Goal: Task Accomplishment & Management: Manage account settings

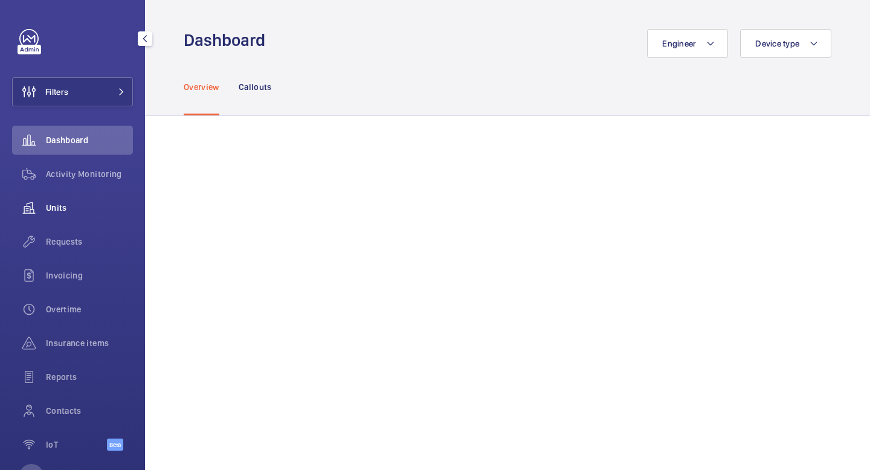
click at [71, 212] on span "Units" at bounding box center [89, 208] width 87 height 12
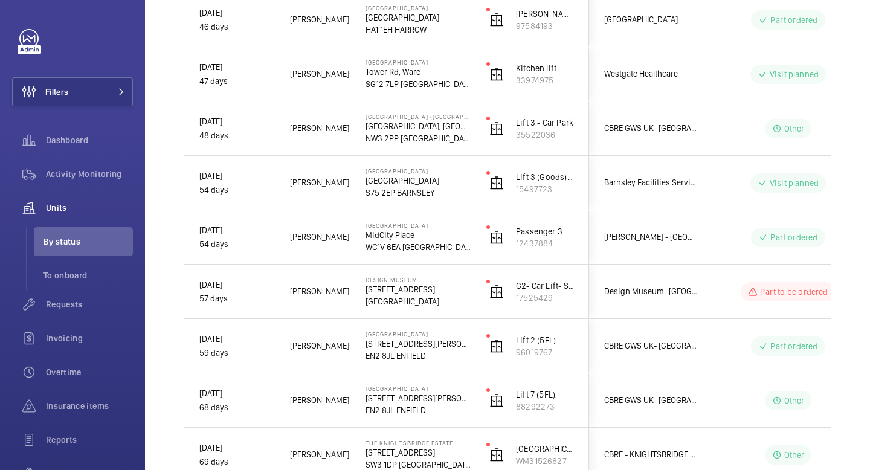
scroll to position [4761, 0]
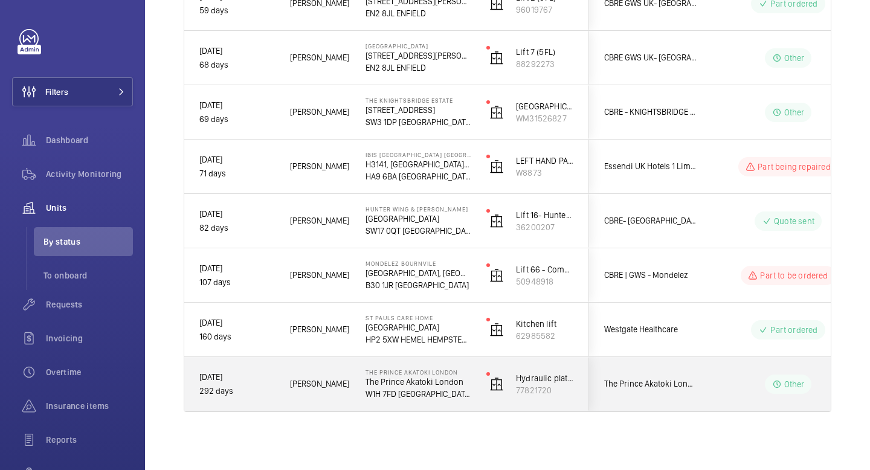
click at [792, 384] on p "Other" at bounding box center [794, 384] width 21 height 12
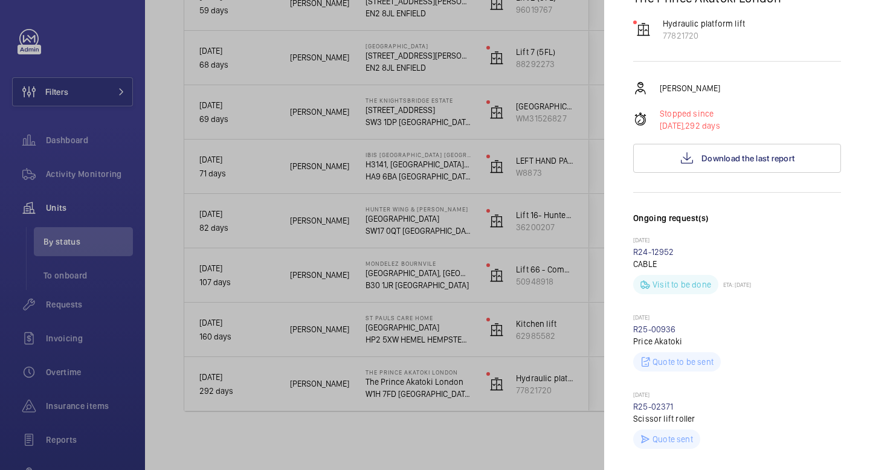
scroll to position [0, 0]
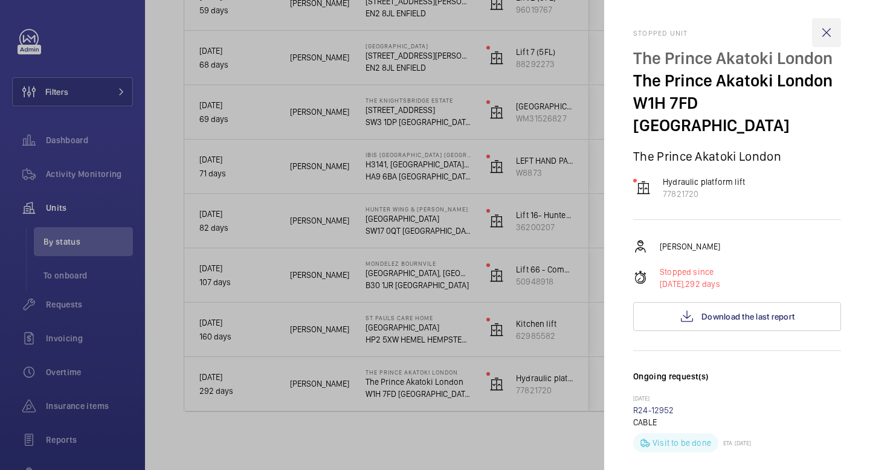
click at [827, 28] on wm-front-icon-button at bounding box center [826, 32] width 29 height 29
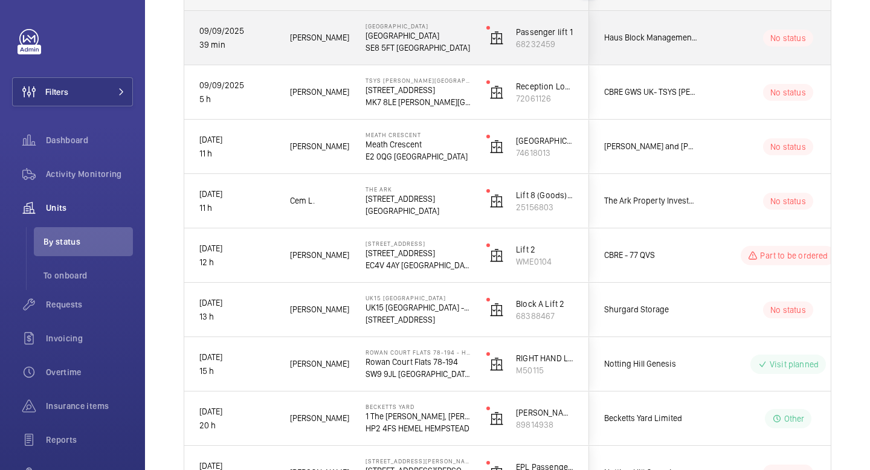
scroll to position [207, 0]
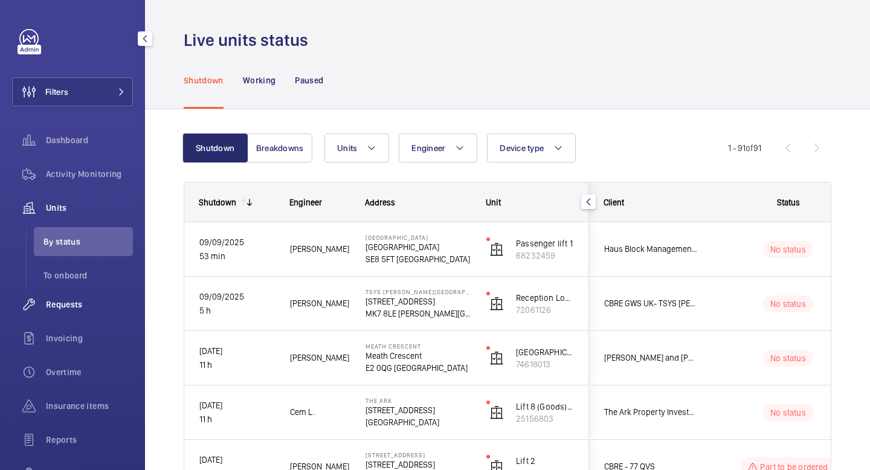
click at [62, 305] on span "Requests" at bounding box center [89, 305] width 87 height 12
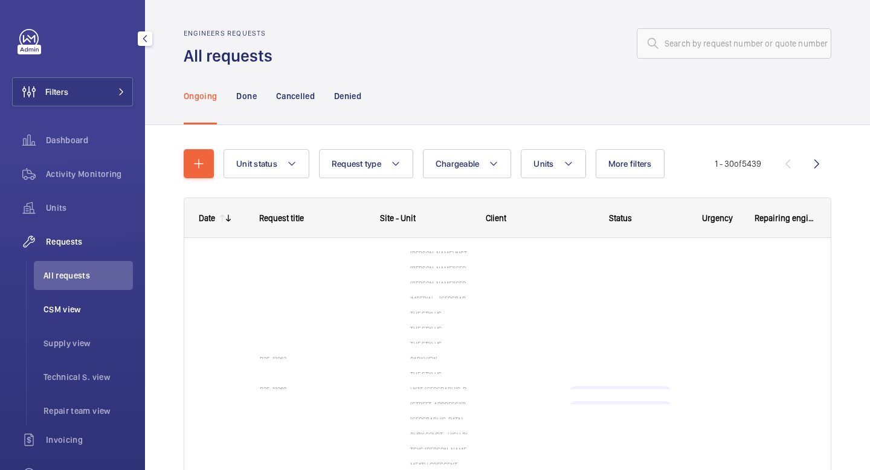
click at [66, 314] on span "CSM view" at bounding box center [88, 309] width 89 height 12
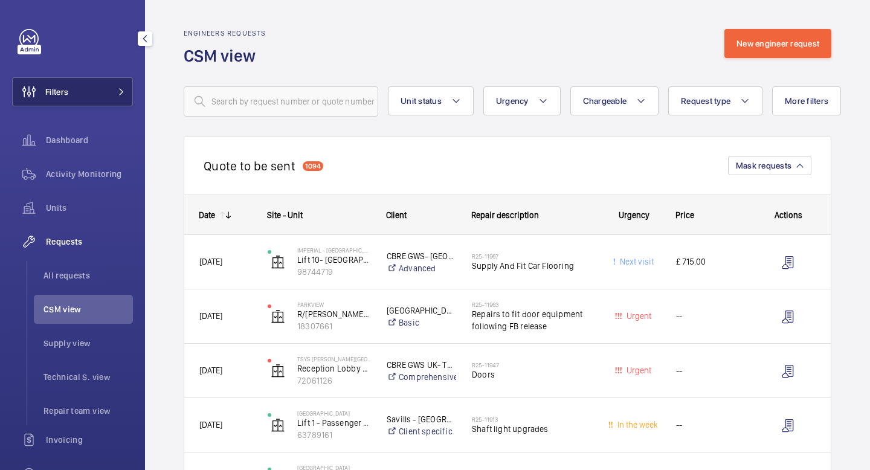
click at [110, 91] on button "Filters" at bounding box center [72, 91] width 121 height 29
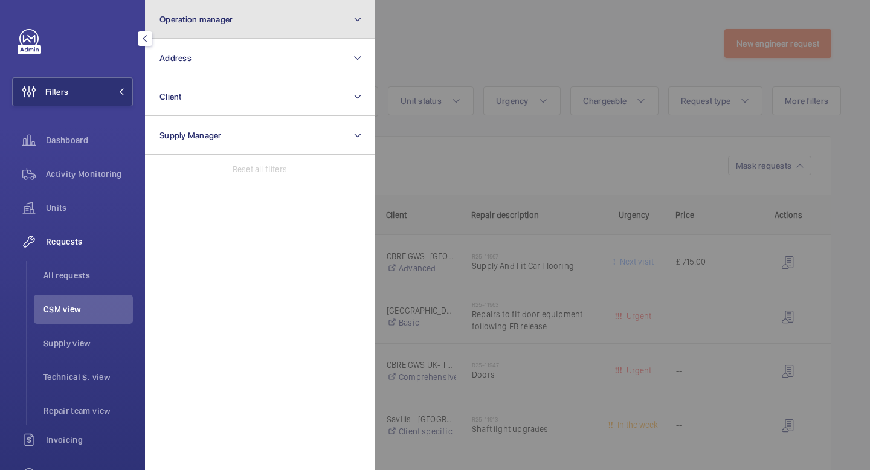
click at [305, 22] on button "Operation manager" at bounding box center [260, 19] width 230 height 39
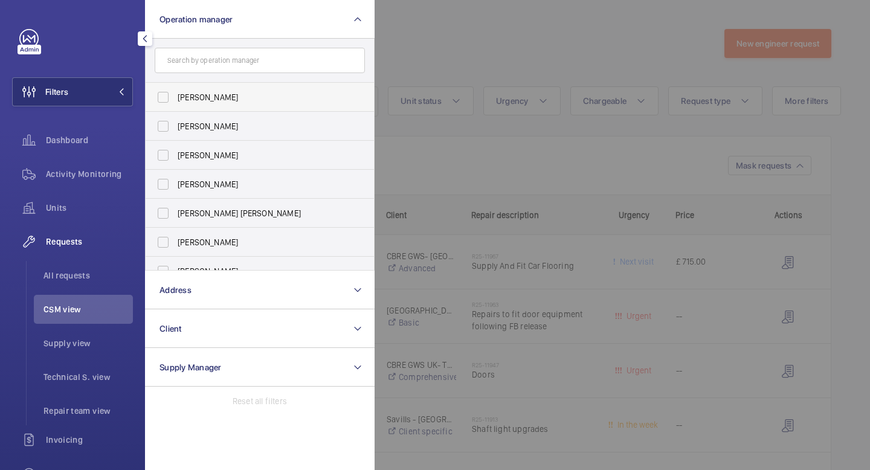
click at [166, 99] on label "Abby Archer" at bounding box center [251, 97] width 210 height 29
click at [166, 99] on input "Abby Archer" at bounding box center [163, 97] width 24 height 24
checkbox input "true"
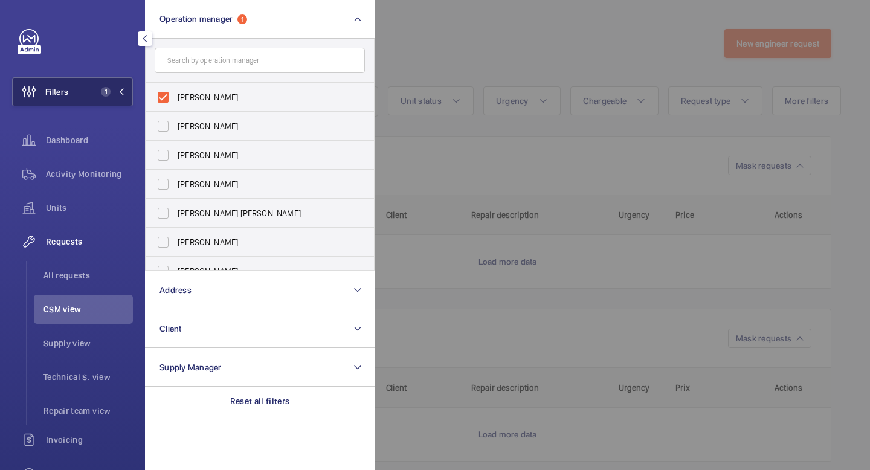
click at [125, 92] on mat-icon at bounding box center [121, 91] width 7 height 7
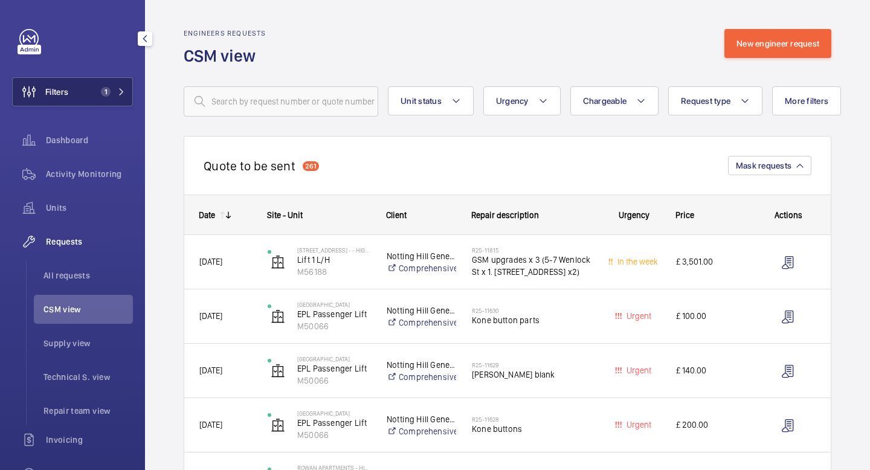
click at [120, 88] on span "1" at bounding box center [110, 92] width 29 height 10
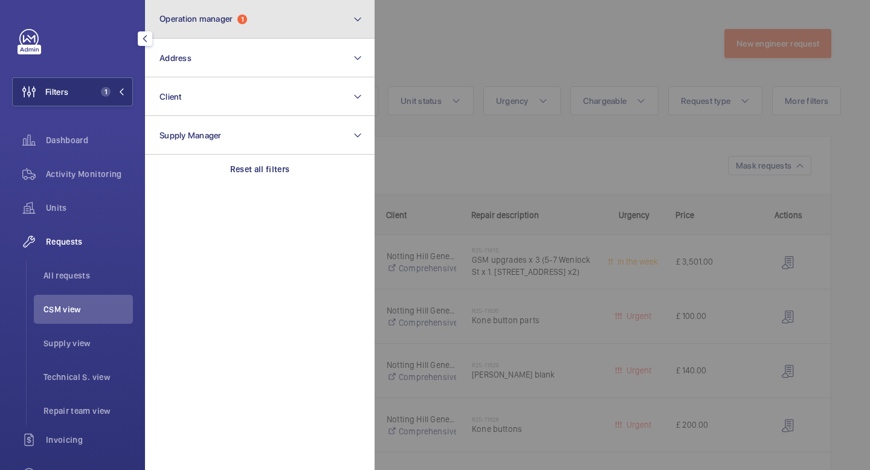
click at [327, 23] on button "Operation manager 1" at bounding box center [260, 19] width 230 height 39
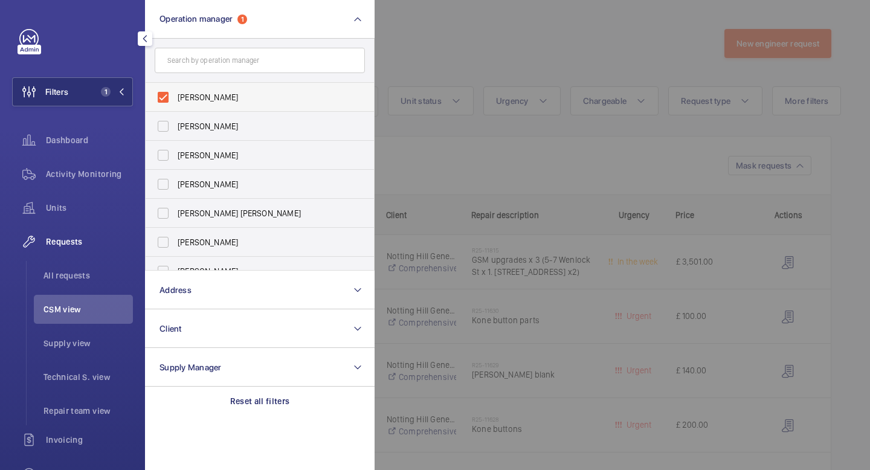
click at [166, 96] on label "Abby Archer" at bounding box center [251, 97] width 210 height 29
click at [166, 96] on input "Abby Archer" at bounding box center [163, 97] width 24 height 24
checkbox input "false"
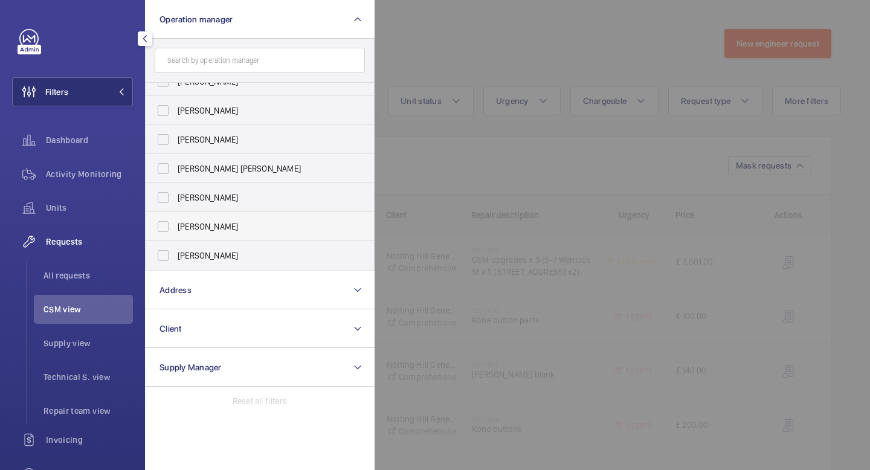
click at [165, 224] on label "Kirsten Kalaher" at bounding box center [251, 226] width 210 height 29
click at [165, 224] on input "Kirsten Kalaher" at bounding box center [163, 227] width 24 height 24
checkbox input "true"
click at [123, 92] on mat-icon at bounding box center [121, 91] width 7 height 7
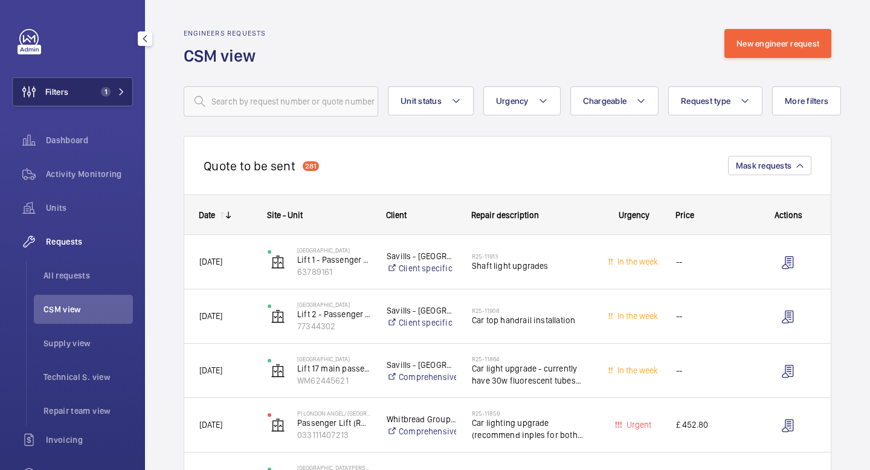
click at [123, 95] on span "1" at bounding box center [110, 92] width 29 height 10
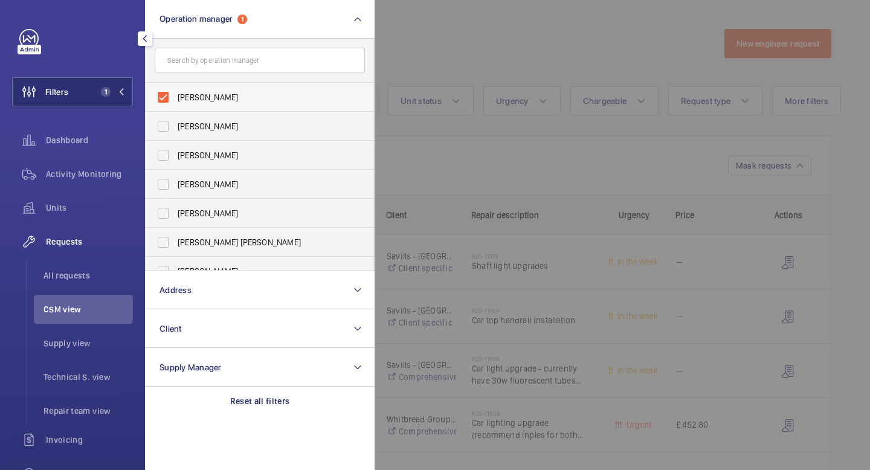
click at [163, 99] on label "Kirsten Kalaher" at bounding box center [251, 97] width 210 height 29
click at [163, 99] on input "Kirsten Kalaher" at bounding box center [163, 97] width 24 height 24
checkbox input "false"
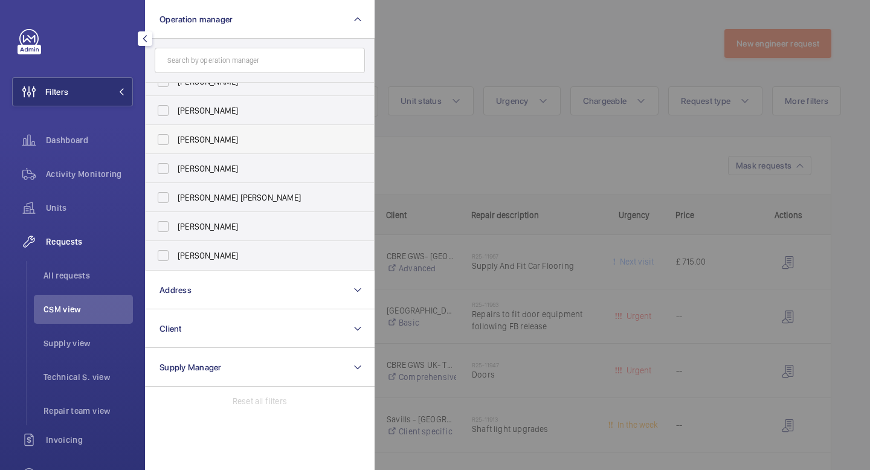
scroll to position [41, 0]
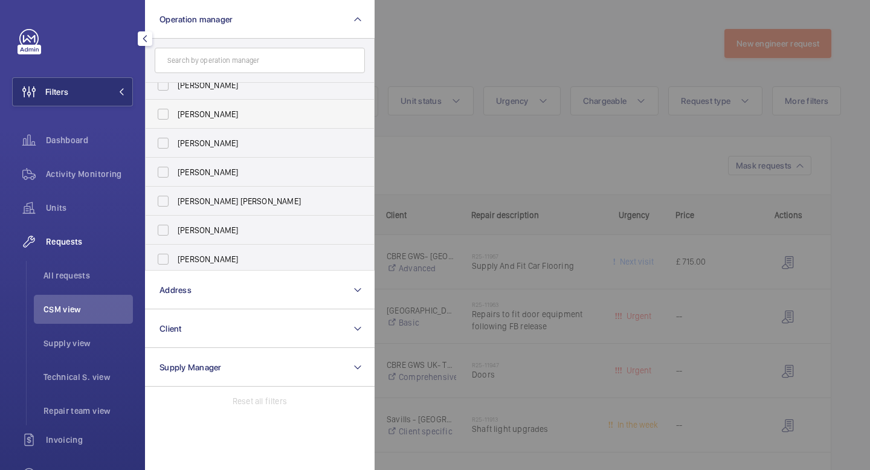
click at [164, 115] on label "John Smith" at bounding box center [251, 114] width 210 height 29
click at [164, 115] on input "John Smith" at bounding box center [163, 114] width 24 height 24
checkbox input "true"
click at [125, 97] on button "Filters 1" at bounding box center [72, 91] width 121 height 29
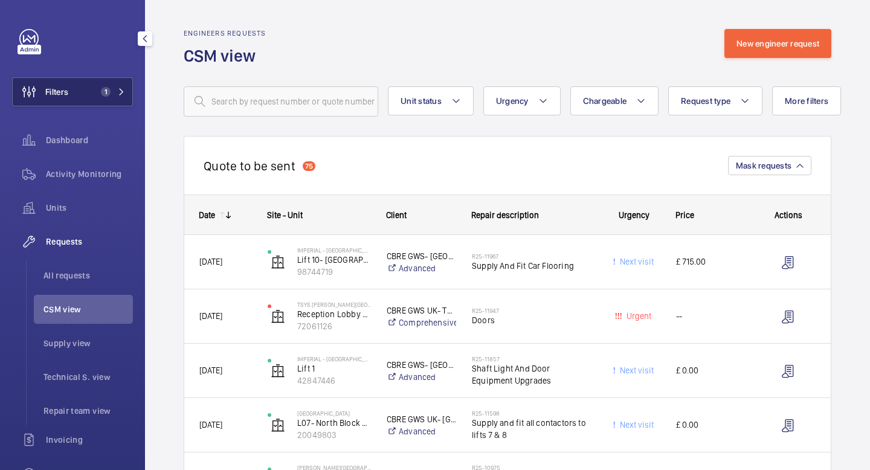
click at [123, 91] on mat-icon at bounding box center [121, 91] width 7 height 7
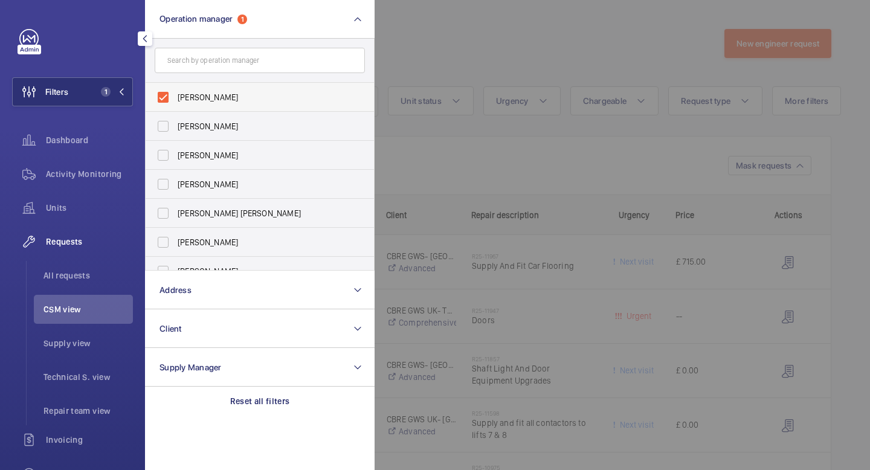
click at [162, 106] on label "John Smith" at bounding box center [251, 97] width 210 height 29
click at [162, 106] on input "John Smith" at bounding box center [163, 97] width 24 height 24
checkbox input "false"
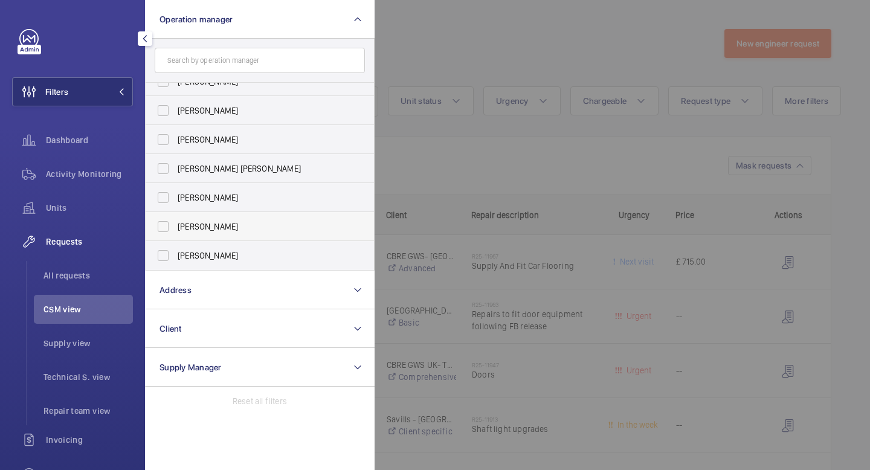
click at [164, 230] on label "Kirsten Kalaher" at bounding box center [251, 226] width 210 height 29
click at [164, 230] on input "Kirsten Kalaher" at bounding box center [163, 227] width 24 height 24
checkbox input "true"
click at [122, 91] on mat-icon at bounding box center [121, 91] width 7 height 7
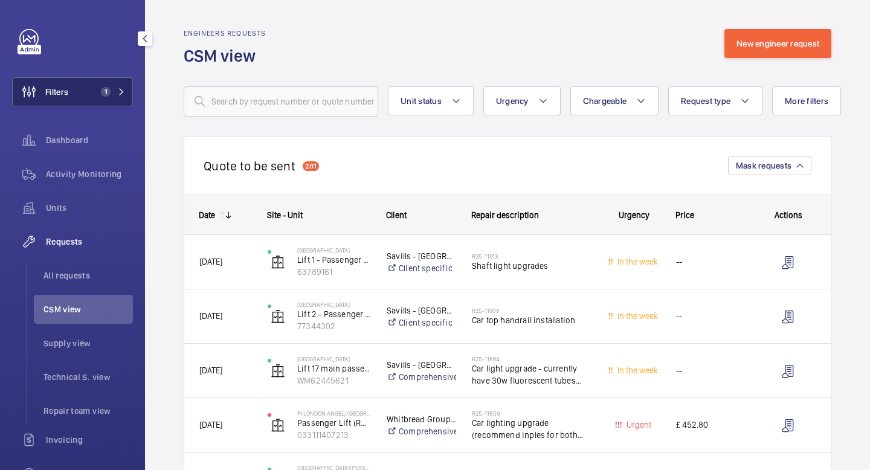
click at [125, 97] on button "Filters 1" at bounding box center [72, 91] width 121 height 29
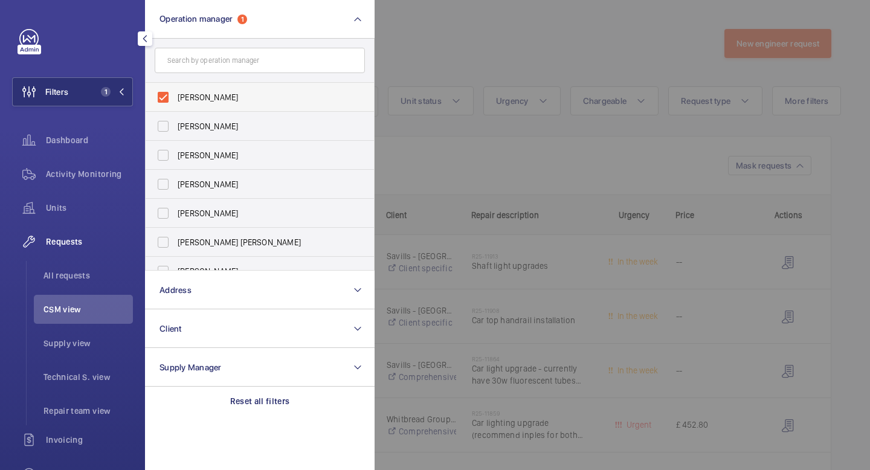
drag, startPoint x: 165, startPoint y: 99, endPoint x: 165, endPoint y: 108, distance: 8.5
click at [165, 100] on label "Kirsten Kalaher" at bounding box center [251, 97] width 210 height 29
click at [165, 100] on input "Kirsten Kalaher" at bounding box center [163, 97] width 24 height 24
checkbox input "false"
click at [163, 129] on label "Abby Archer" at bounding box center [251, 126] width 210 height 29
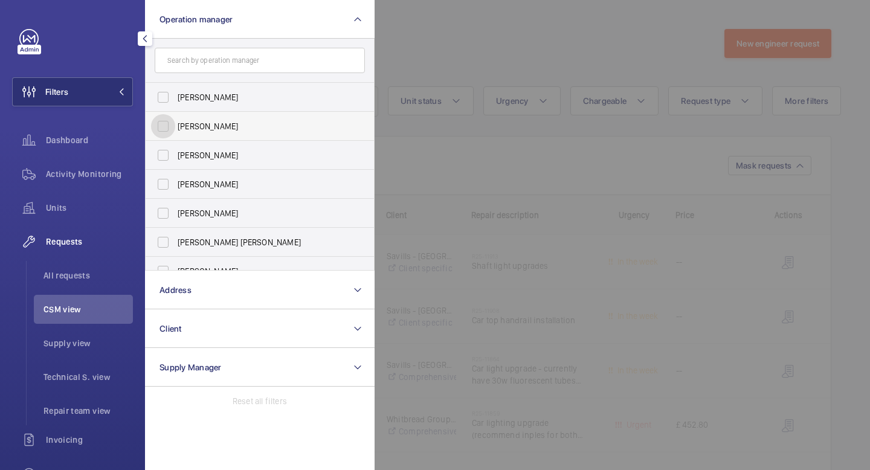
click at [163, 129] on input "Abby Archer" at bounding box center [163, 126] width 24 height 24
checkbox input "true"
click at [125, 91] on mat-icon at bounding box center [121, 91] width 7 height 7
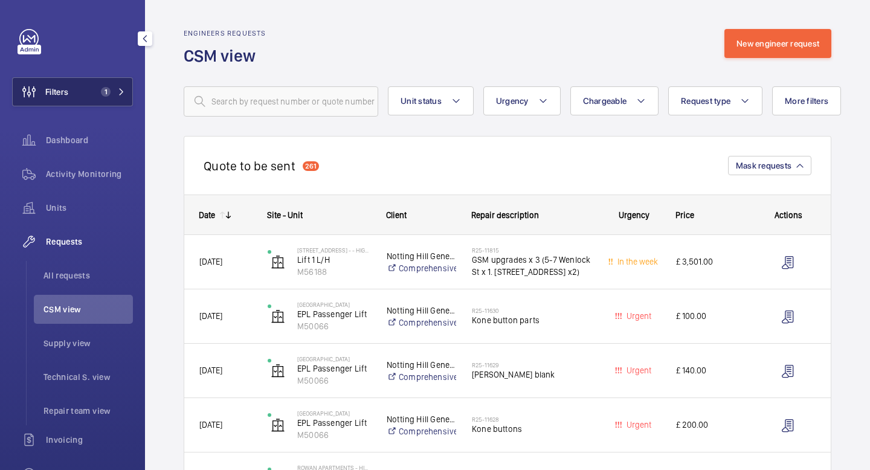
click at [125, 92] on mat-icon at bounding box center [121, 91] width 7 height 7
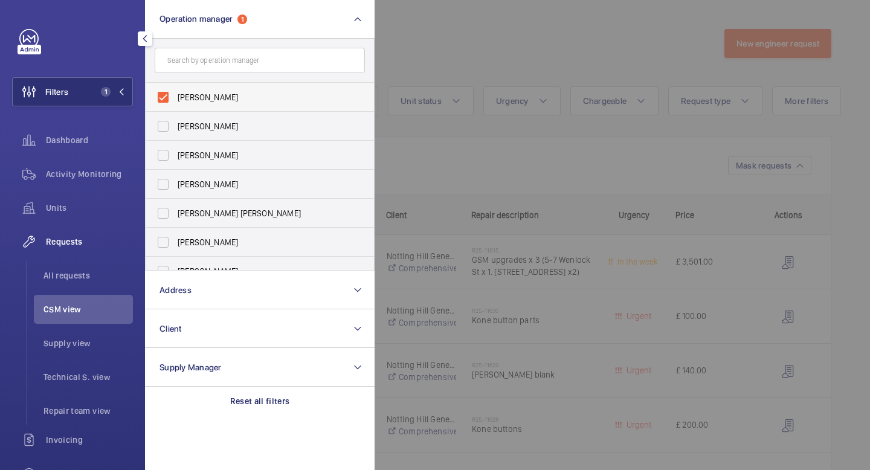
click at [167, 96] on label "Abby Archer" at bounding box center [251, 97] width 210 height 29
click at [167, 96] on input "Abby Archer" at bounding box center [163, 97] width 24 height 24
checkbox input "false"
click at [124, 92] on mat-icon at bounding box center [121, 91] width 7 height 7
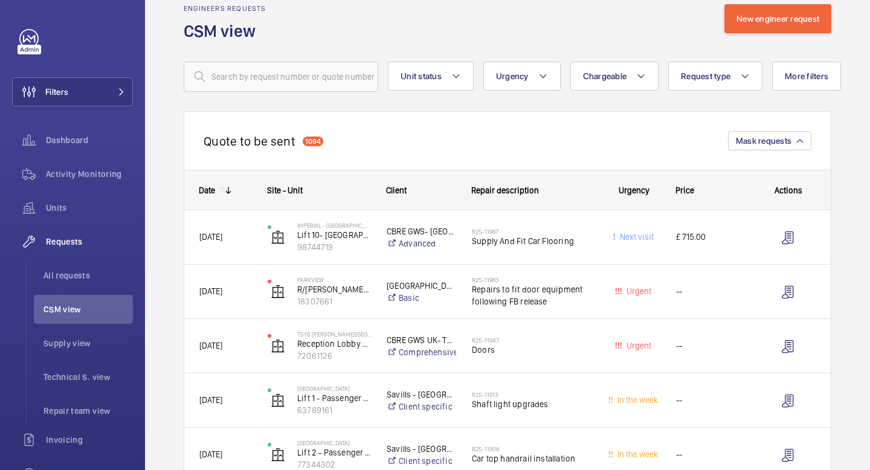
scroll to position [2, 0]
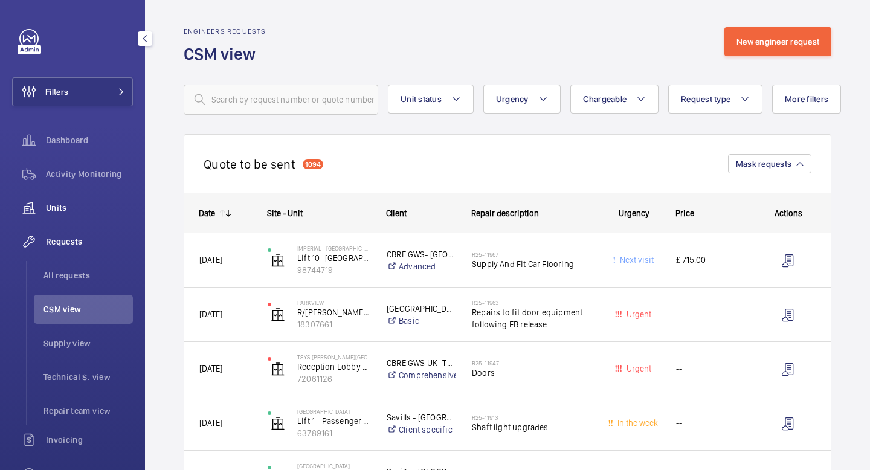
click at [63, 212] on span "Units" at bounding box center [89, 208] width 87 height 12
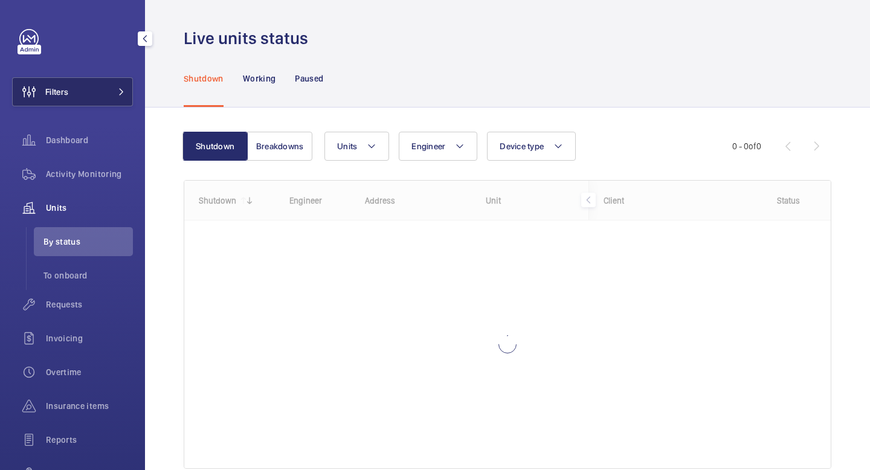
click at [121, 92] on mat-icon at bounding box center [121, 91] width 7 height 7
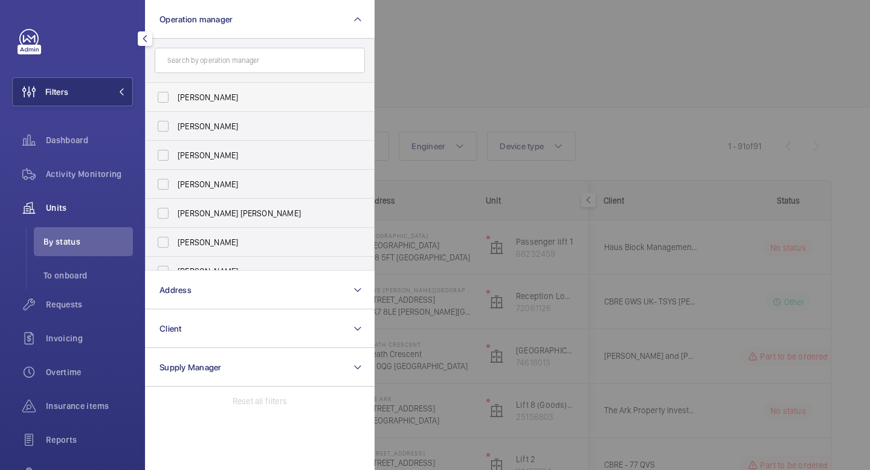
click at [161, 100] on label "Abby Archer" at bounding box center [251, 97] width 210 height 29
click at [161, 100] on input "Abby Archer" at bounding box center [163, 97] width 24 height 24
checkbox input "true"
click at [123, 84] on button "Filters 1" at bounding box center [72, 91] width 121 height 29
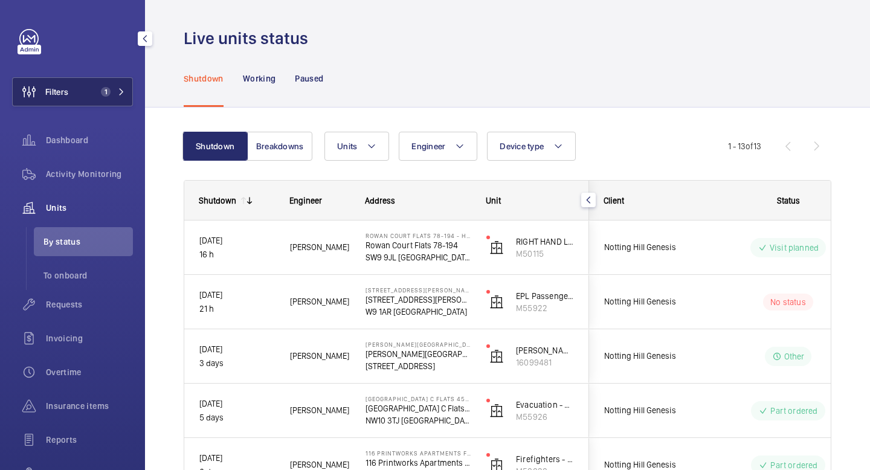
click at [124, 95] on mat-icon at bounding box center [121, 91] width 7 height 7
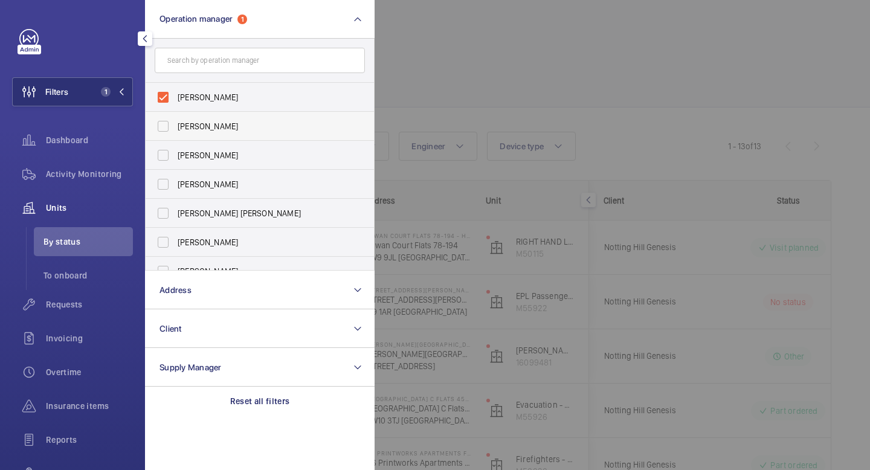
click at [167, 126] on label "John Smith" at bounding box center [251, 126] width 210 height 29
click at [167, 126] on input "John Smith" at bounding box center [163, 126] width 24 height 24
checkbox input "true"
click at [164, 102] on label "Abby Archer" at bounding box center [251, 97] width 210 height 29
click at [164, 102] on input "Abby Archer" at bounding box center [163, 97] width 24 height 24
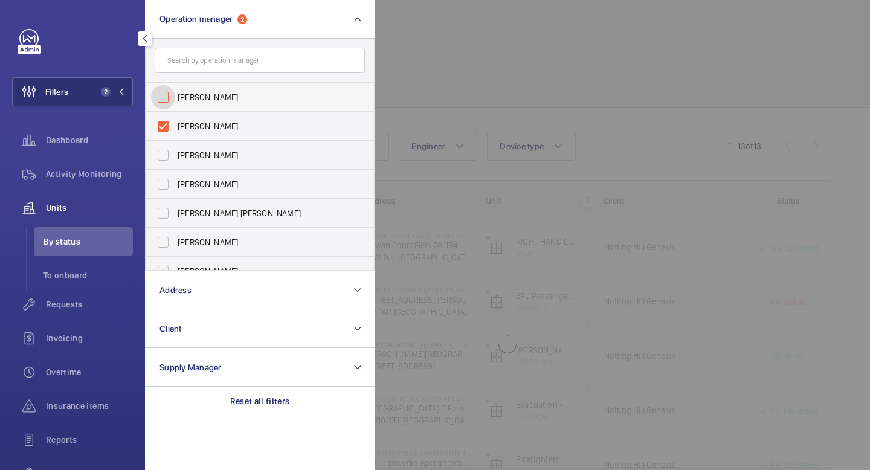
checkbox input "false"
click at [121, 89] on mat-icon at bounding box center [121, 91] width 7 height 7
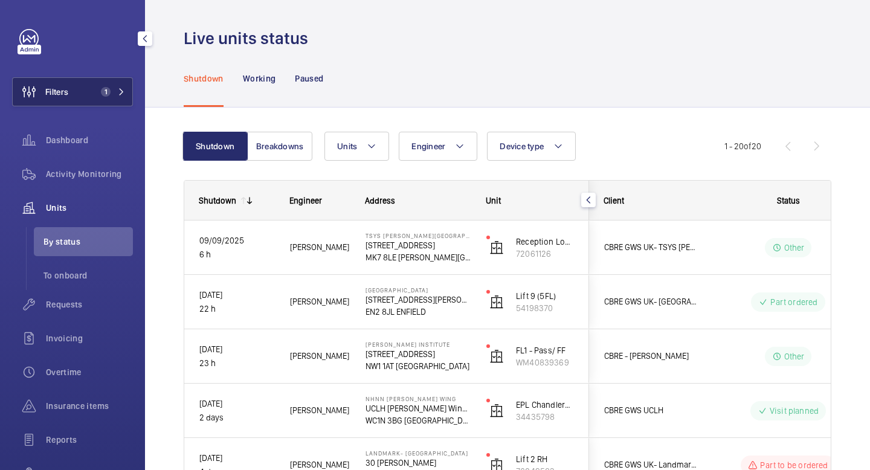
click at [122, 93] on mat-icon at bounding box center [121, 91] width 7 height 7
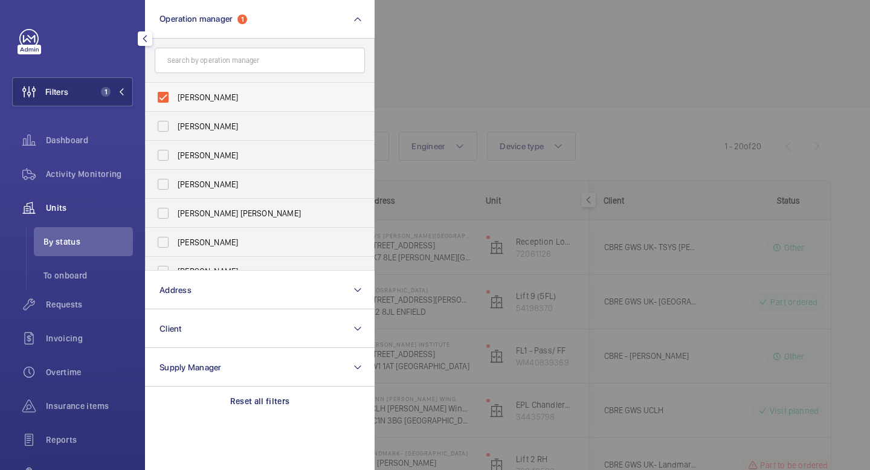
click at [157, 95] on label "John Smith" at bounding box center [251, 97] width 210 height 29
click at [157, 95] on input "John Smith" at bounding box center [163, 97] width 24 height 24
checkbox input "false"
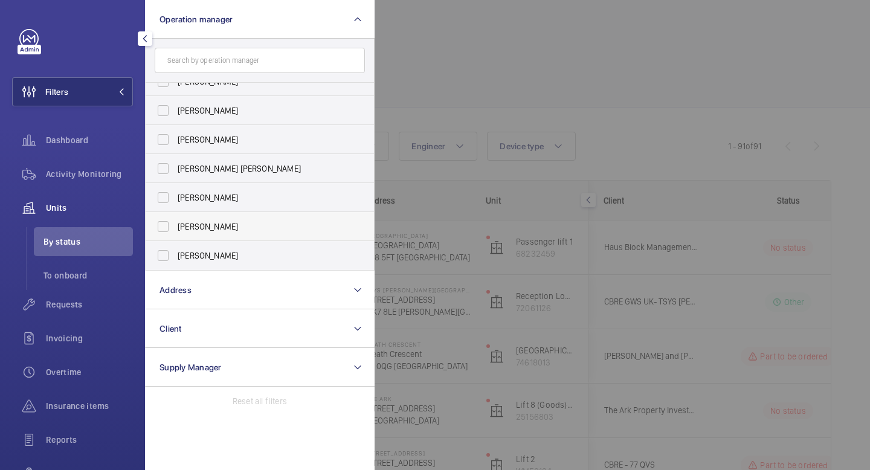
click at [166, 230] on label "Kirsten Kalaher" at bounding box center [251, 226] width 210 height 29
click at [166, 230] on input "Kirsten Kalaher" at bounding box center [163, 227] width 24 height 24
checkbox input "true"
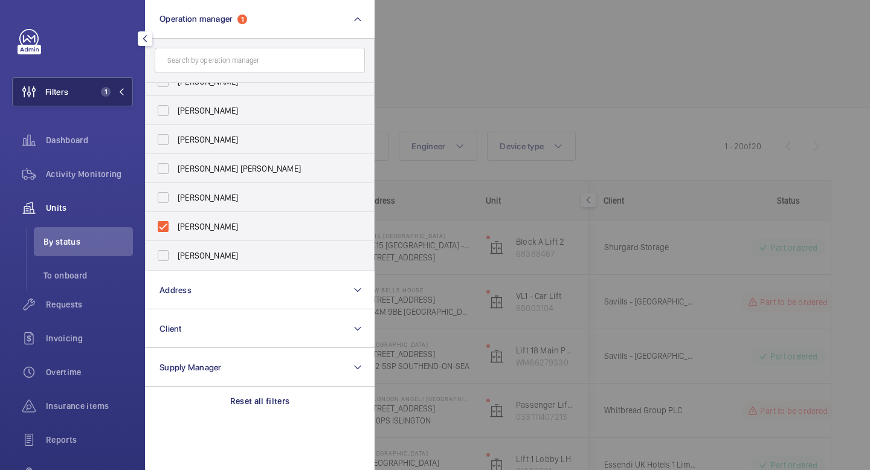
click at [125, 95] on button "Filters 1" at bounding box center [72, 91] width 121 height 29
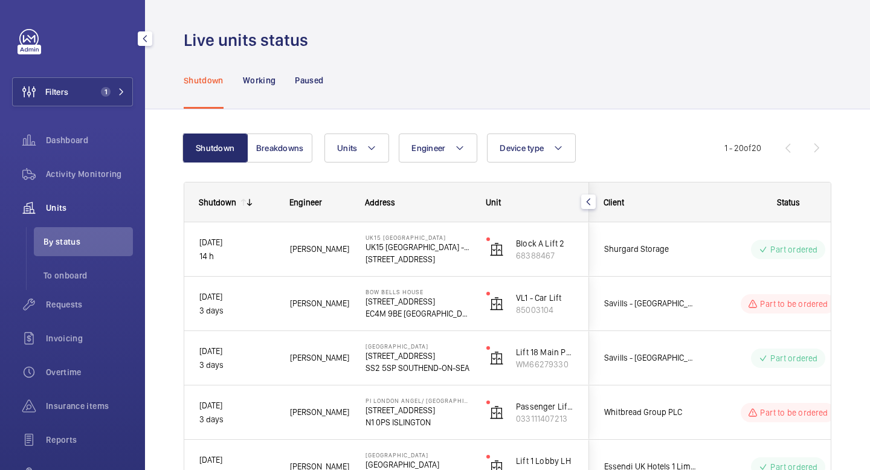
click at [83, 209] on span "Units" at bounding box center [89, 208] width 87 height 12
click at [124, 100] on button "Filters 1" at bounding box center [72, 91] width 121 height 29
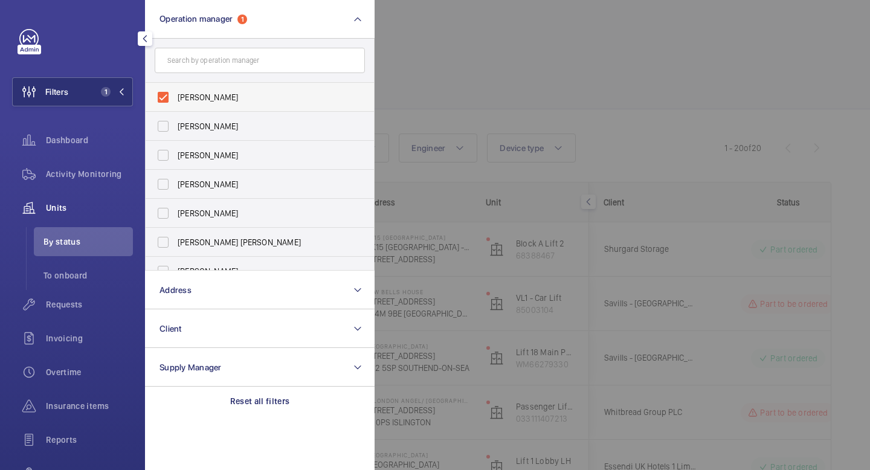
click at [163, 100] on label "Kirsten Kalaher" at bounding box center [251, 97] width 210 height 29
click at [163, 100] on input "Kirsten Kalaher" at bounding box center [163, 97] width 24 height 24
checkbox input "false"
click at [161, 123] on label "Abby Archer" at bounding box center [251, 126] width 210 height 29
click at [161, 123] on input "Abby Archer" at bounding box center [163, 126] width 24 height 24
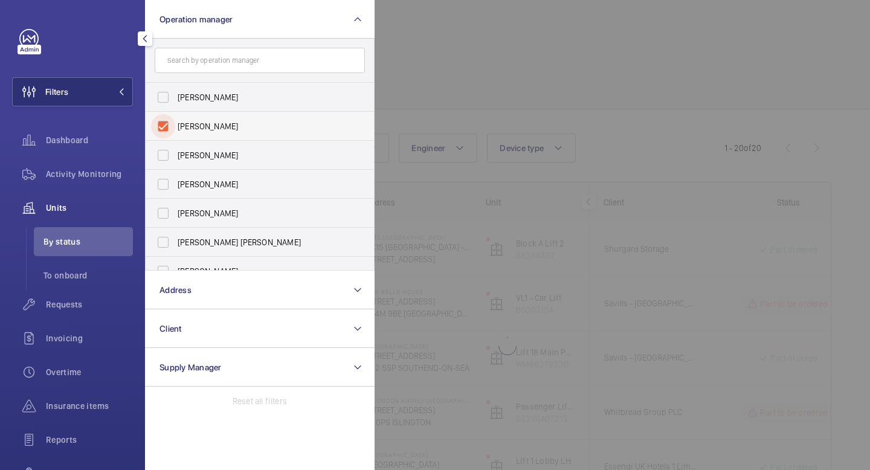
checkbox input "true"
click at [161, 217] on label "Connor Dudley" at bounding box center [251, 213] width 210 height 29
click at [161, 217] on input "Connor Dudley" at bounding box center [163, 213] width 24 height 24
checkbox input "true"
click at [166, 126] on label "Abby Archer" at bounding box center [251, 126] width 210 height 29
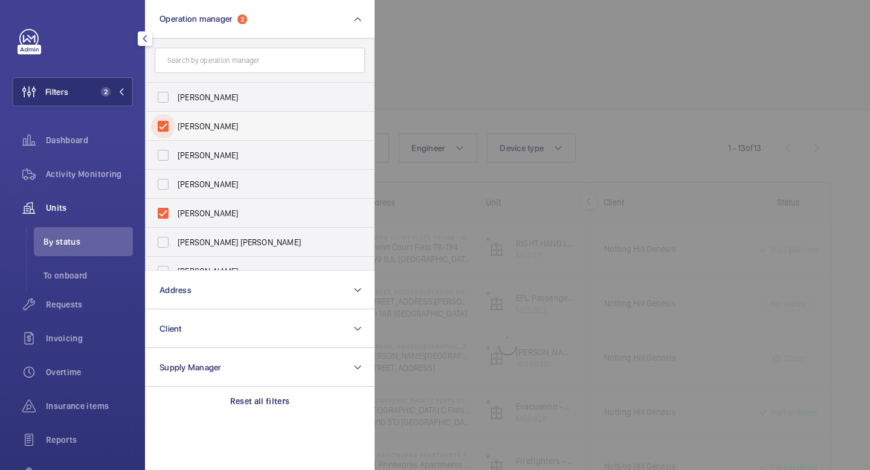
click at [166, 126] on input "Abby Archer" at bounding box center [163, 126] width 24 height 24
checkbox input "false"
click at [129, 90] on button "Filters 1" at bounding box center [72, 91] width 121 height 29
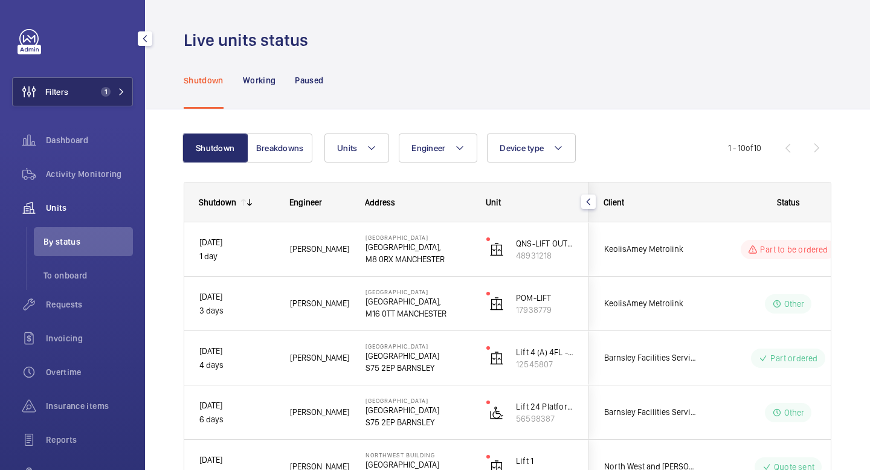
click at [120, 94] on mat-icon at bounding box center [121, 91] width 7 height 7
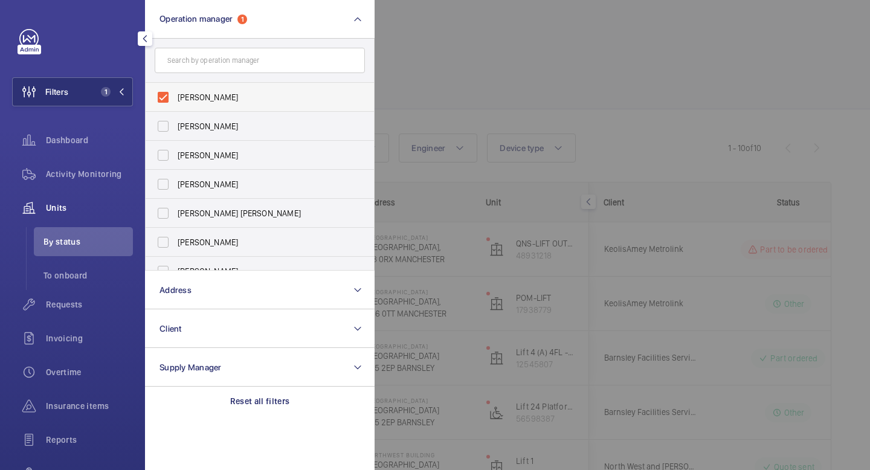
click at [164, 97] on label "Connor Dudley" at bounding box center [251, 97] width 210 height 29
click at [164, 97] on input "Connor Dudley" at bounding box center [163, 97] width 24 height 24
checkbox input "false"
click at [163, 210] on label "Connor Tarpey" at bounding box center [251, 213] width 210 height 29
click at [163, 210] on input "Connor Tarpey" at bounding box center [163, 213] width 24 height 24
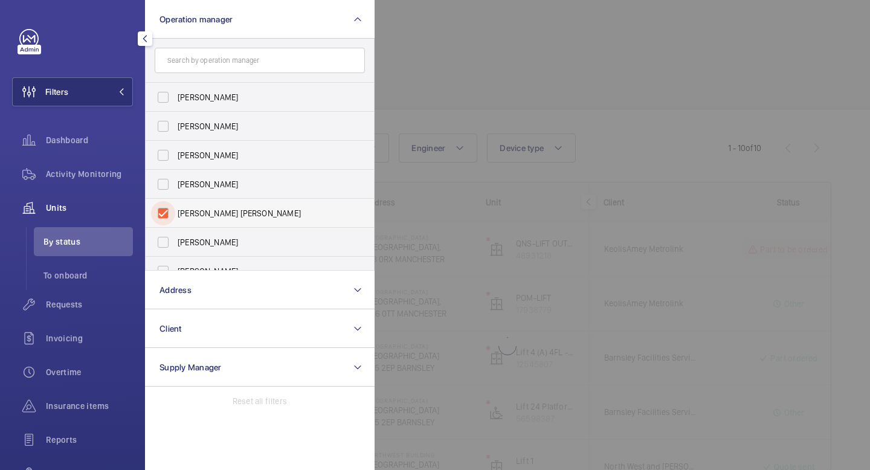
checkbox input "true"
click at [126, 92] on button "Filters 1" at bounding box center [72, 91] width 121 height 29
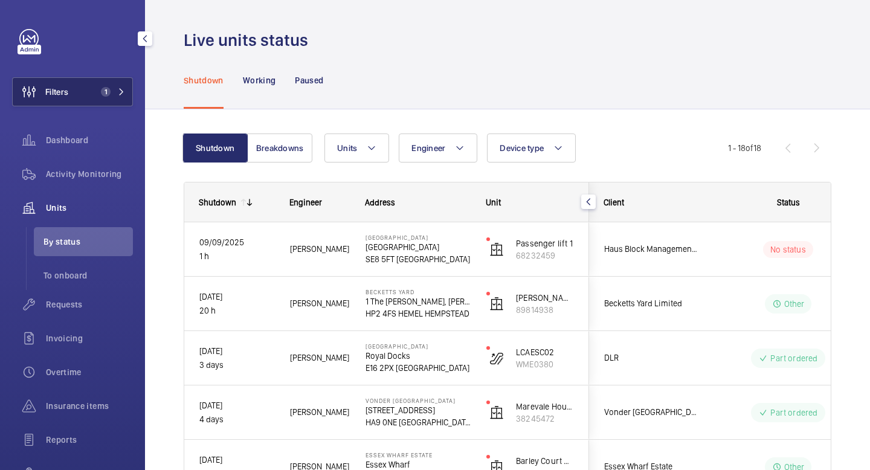
click at [120, 91] on mat-icon at bounding box center [121, 91] width 7 height 7
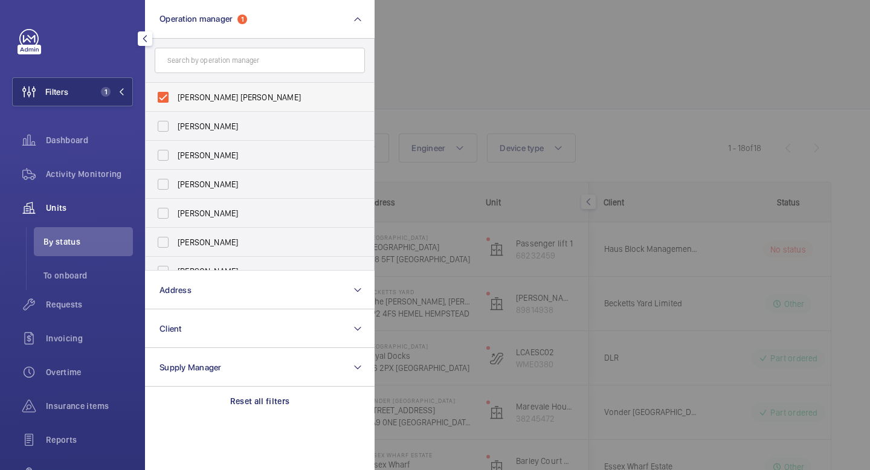
click at [164, 94] on label "Connor Tarpey" at bounding box center [251, 97] width 210 height 29
click at [164, 94] on input "Connor Tarpey" at bounding box center [163, 97] width 24 height 24
checkbox input "false"
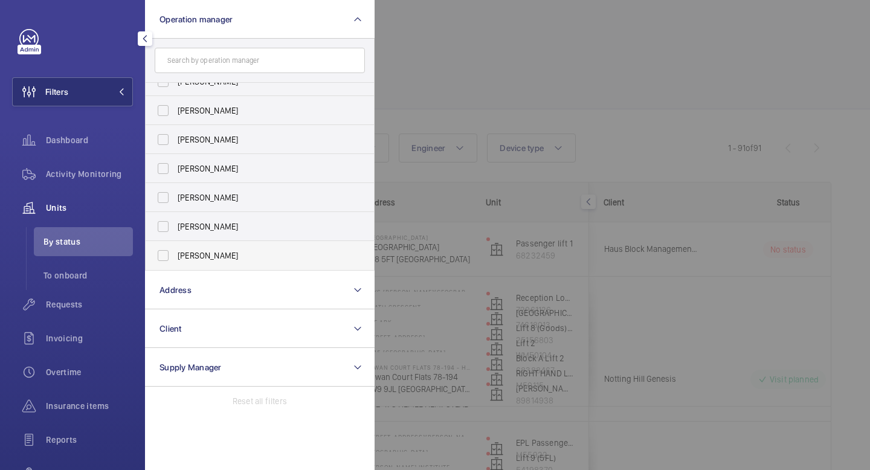
click at [163, 257] on label "Alex Waterman" at bounding box center [251, 255] width 210 height 29
click at [163, 257] on input "Alex Waterman" at bounding box center [163, 256] width 24 height 24
checkbox input "true"
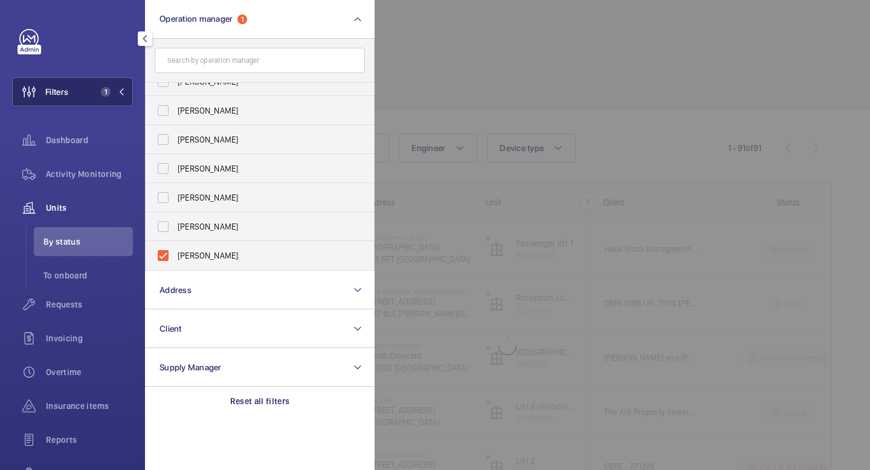
click at [122, 91] on mat-icon at bounding box center [121, 91] width 7 height 7
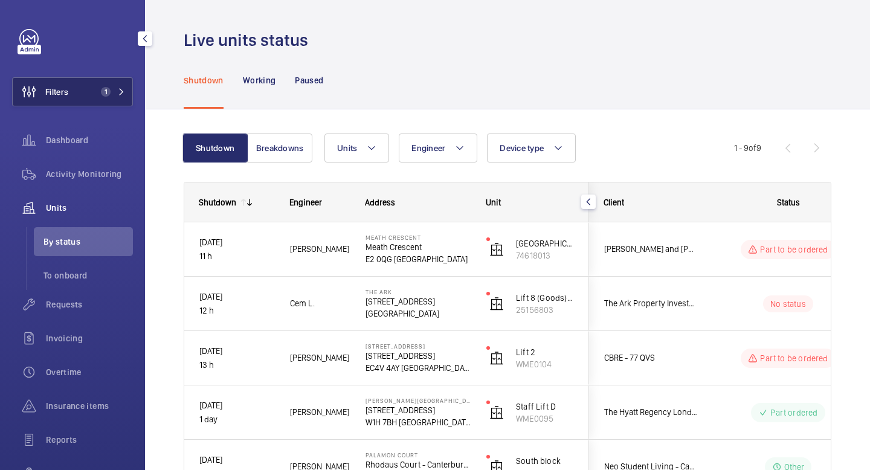
click at [121, 89] on mat-icon at bounding box center [121, 91] width 7 height 7
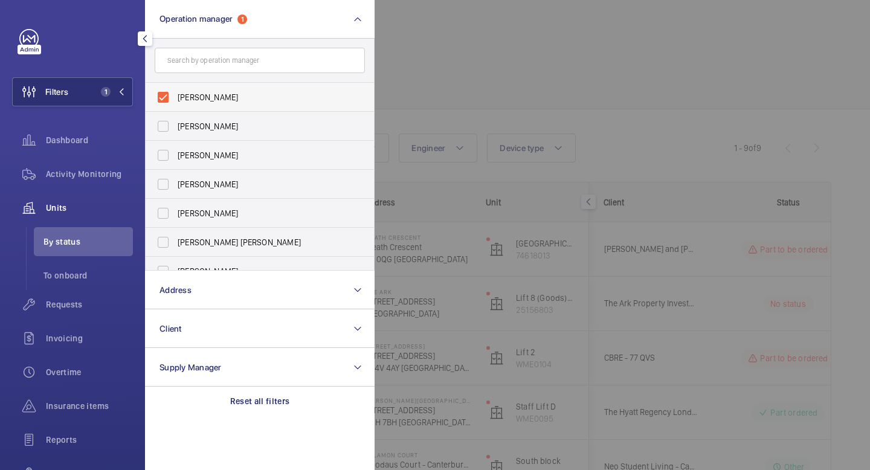
click at [160, 95] on label "Alex Waterman" at bounding box center [251, 97] width 210 height 29
click at [160, 95] on input "Alex Waterman" at bounding box center [163, 97] width 24 height 24
checkbox input "false"
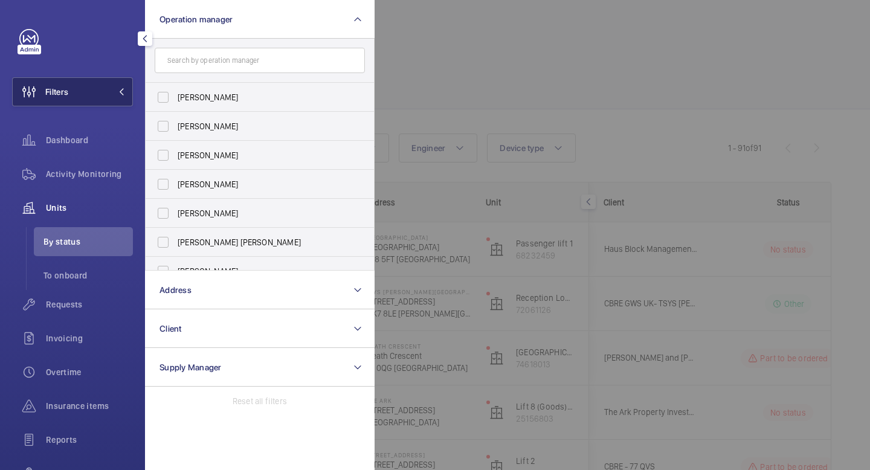
click at [129, 99] on button "Filters" at bounding box center [72, 91] width 121 height 29
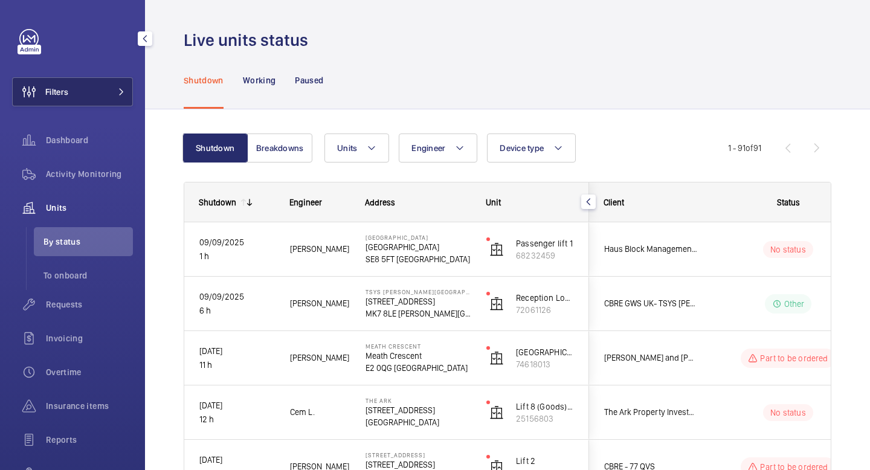
click at [105, 91] on button "Filters" at bounding box center [72, 91] width 121 height 29
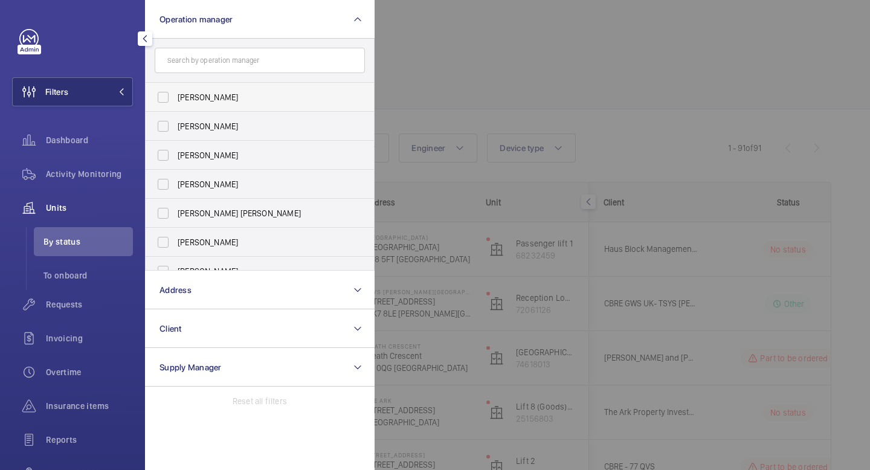
click at [165, 94] on label "Abby Archer" at bounding box center [251, 97] width 210 height 29
click at [165, 94] on input "Abby Archer" at bounding box center [163, 97] width 24 height 24
checkbox input "true"
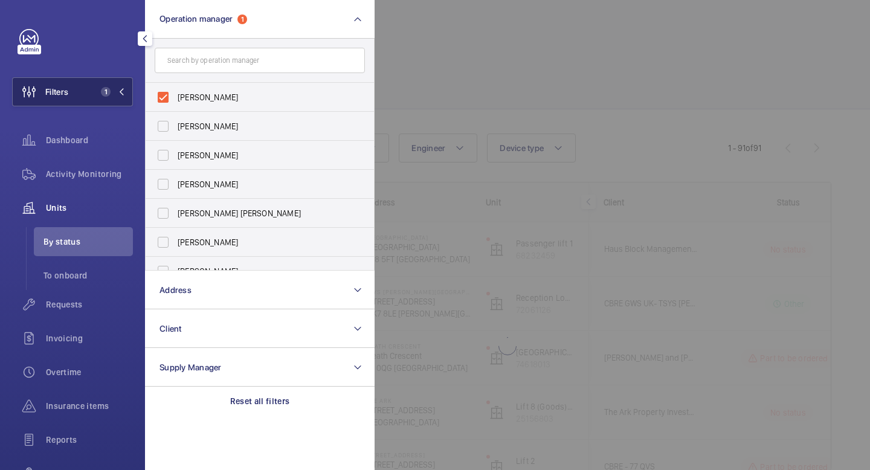
click at [126, 89] on button "Filters 1" at bounding box center [72, 91] width 121 height 29
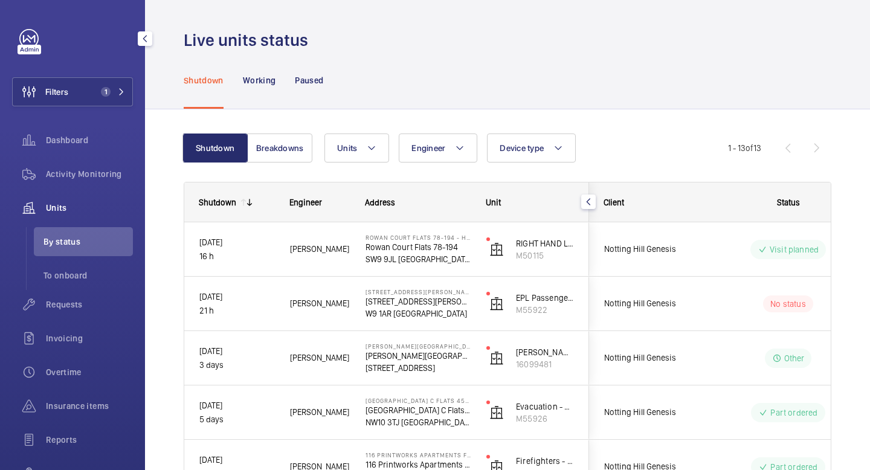
click at [133, 89] on div "Filters 1 Dashboard Activity Monitoring Units By status To onboard Requests Inv…" at bounding box center [72, 235] width 145 height 470
click at [131, 89] on button "Filters 1" at bounding box center [72, 91] width 121 height 29
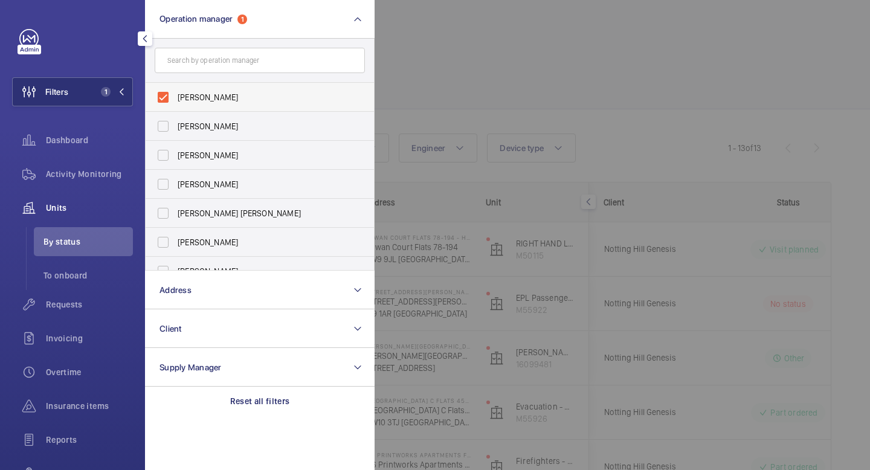
click at [157, 92] on label "Abby Archer" at bounding box center [251, 97] width 210 height 29
click at [157, 92] on input "Abby Archer" at bounding box center [163, 97] width 24 height 24
checkbox input "false"
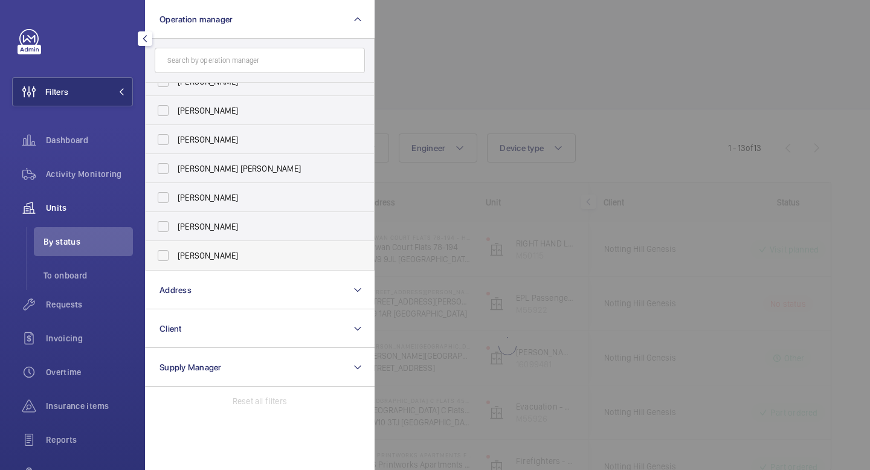
click at [180, 251] on span "Alex Waterman" at bounding box center [261, 256] width 166 height 12
click at [175, 251] on input "Alex Waterman" at bounding box center [163, 256] width 24 height 24
checkbox input "true"
click at [118, 91] on mat-icon at bounding box center [121, 91] width 7 height 7
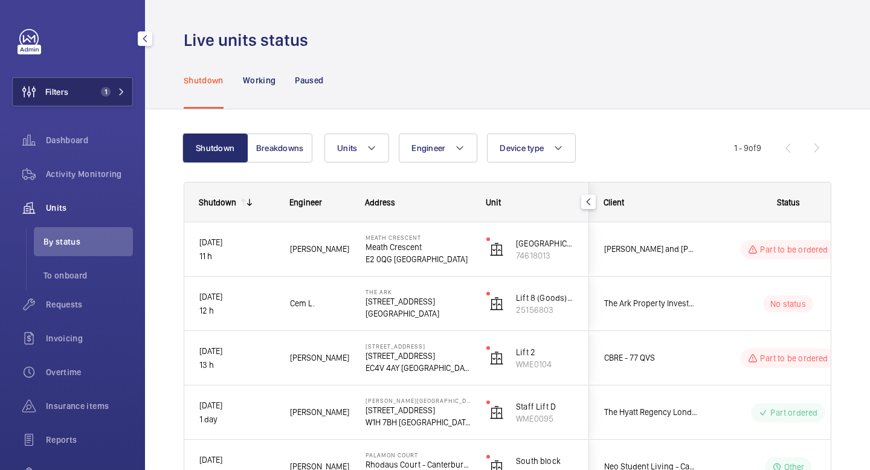
click at [128, 91] on button "Filters 1" at bounding box center [72, 91] width 121 height 29
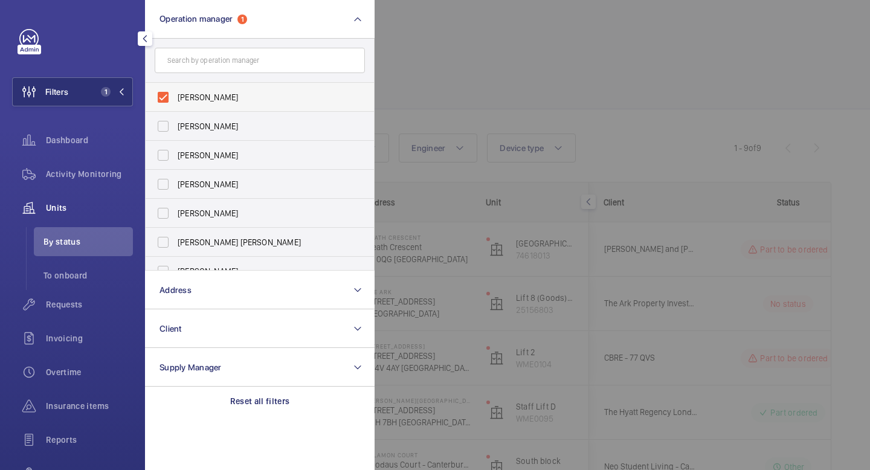
click at [160, 95] on label "Alex Waterman" at bounding box center [251, 97] width 210 height 29
click at [160, 95] on input "Alex Waterman" at bounding box center [163, 97] width 24 height 24
checkbox input "false"
click at [169, 130] on label "Abby Archer" at bounding box center [251, 126] width 210 height 29
click at [169, 130] on input "Abby Archer" at bounding box center [163, 126] width 24 height 24
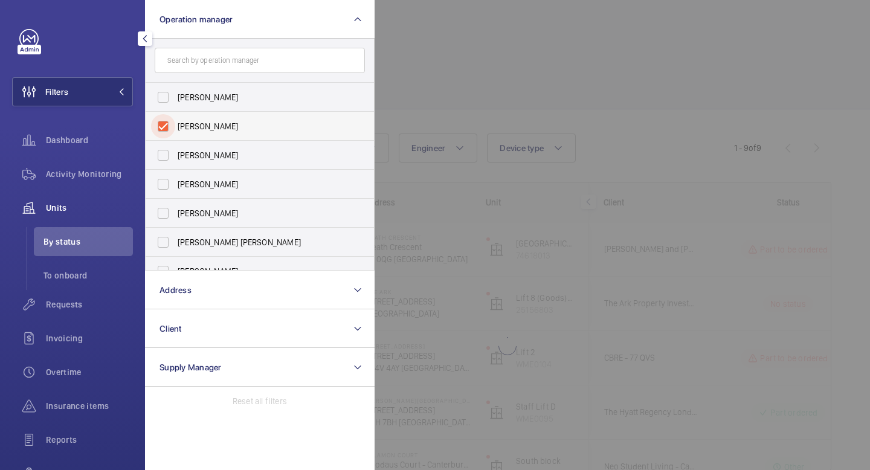
checkbox input "true"
click at [124, 88] on mat-icon at bounding box center [121, 91] width 7 height 7
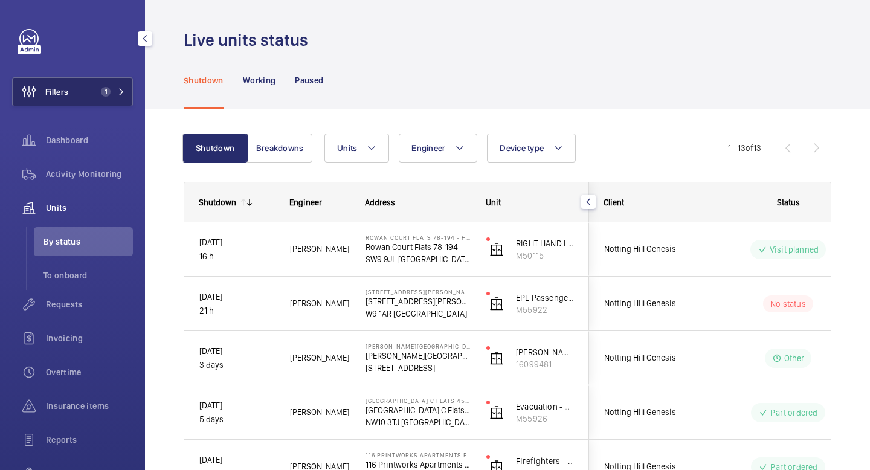
click at [123, 88] on mat-icon at bounding box center [121, 91] width 7 height 7
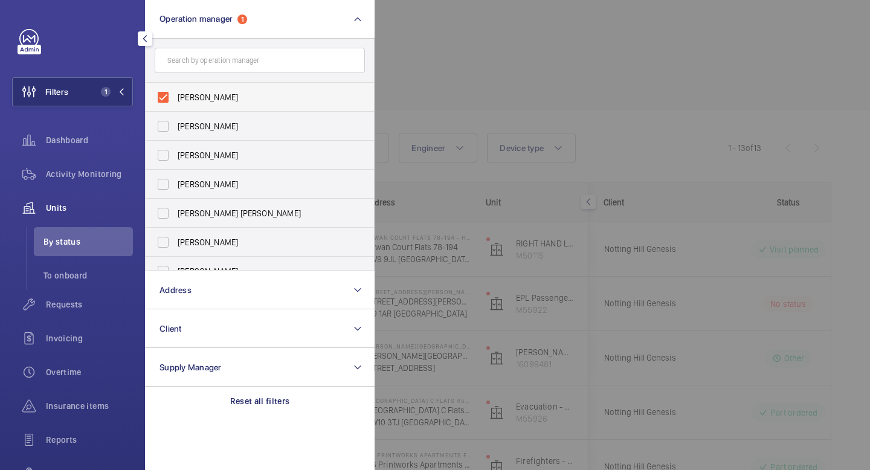
click at [167, 94] on label "Abby Archer" at bounding box center [251, 97] width 210 height 29
click at [167, 94] on input "Abby Archer" at bounding box center [163, 97] width 24 height 24
checkbox input "false"
click at [169, 188] on label "Connor Dudley" at bounding box center [251, 184] width 210 height 29
click at [169, 188] on input "Connor Dudley" at bounding box center [163, 184] width 24 height 24
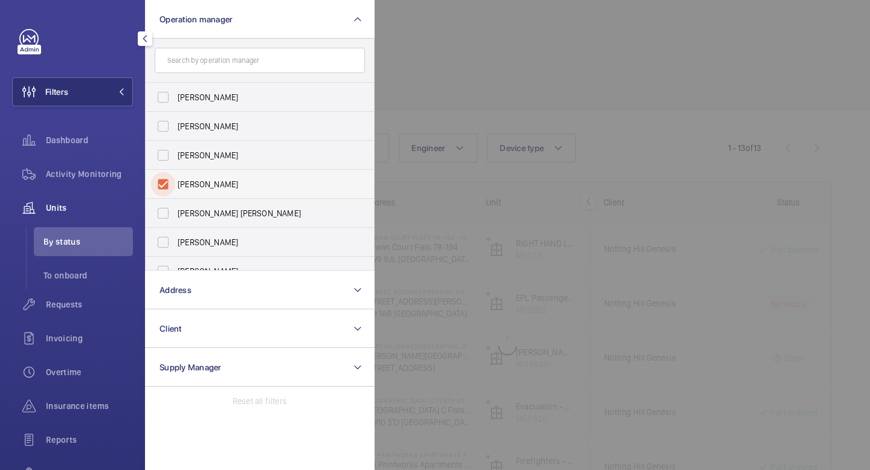
checkbox input "true"
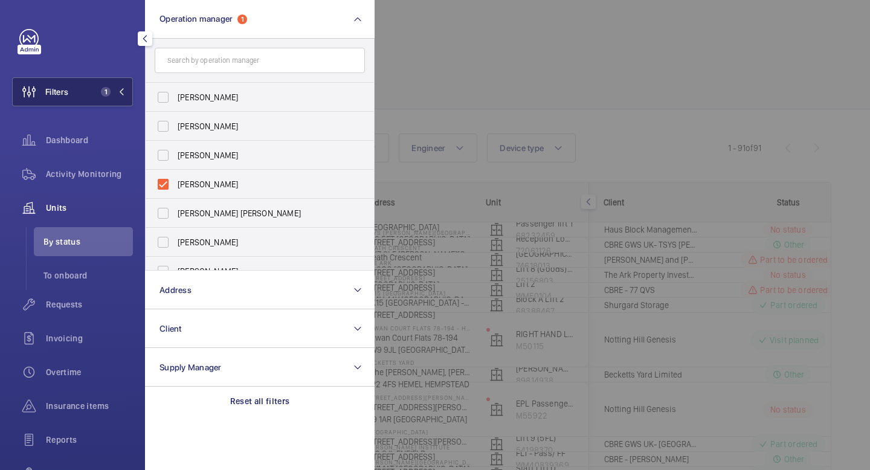
click at [127, 94] on button "Filters 1" at bounding box center [72, 91] width 121 height 29
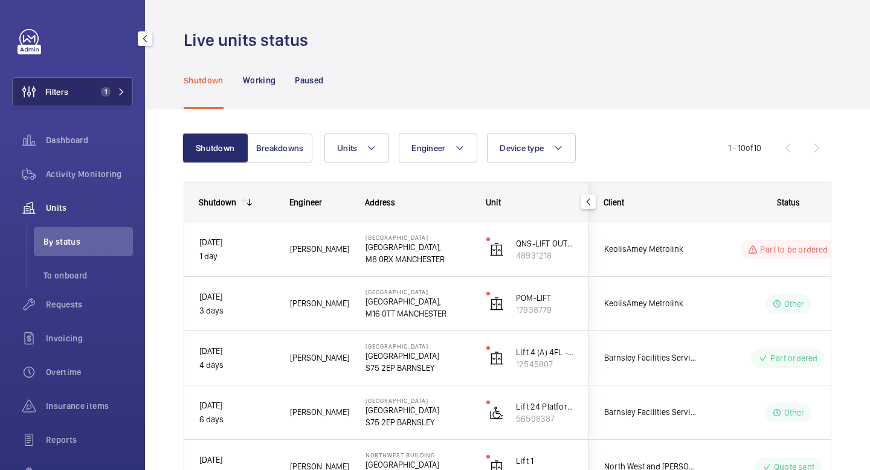
click at [126, 95] on button "Filters 1" at bounding box center [72, 91] width 121 height 29
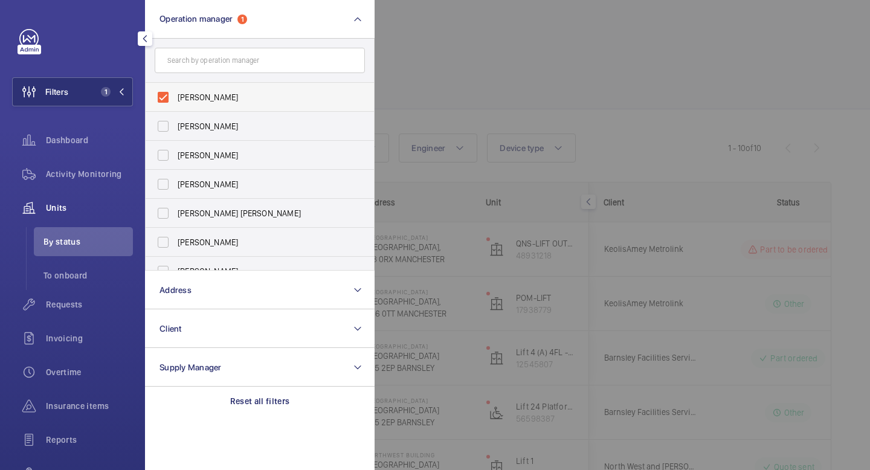
click at [166, 103] on label "Connor Dudley" at bounding box center [251, 97] width 210 height 29
click at [166, 103] on input "Connor Dudley" at bounding box center [163, 97] width 24 height 24
checkbox input "false"
click at [167, 154] on label "John Smith" at bounding box center [251, 155] width 210 height 29
click at [167, 154] on input "John Smith" at bounding box center [163, 155] width 24 height 24
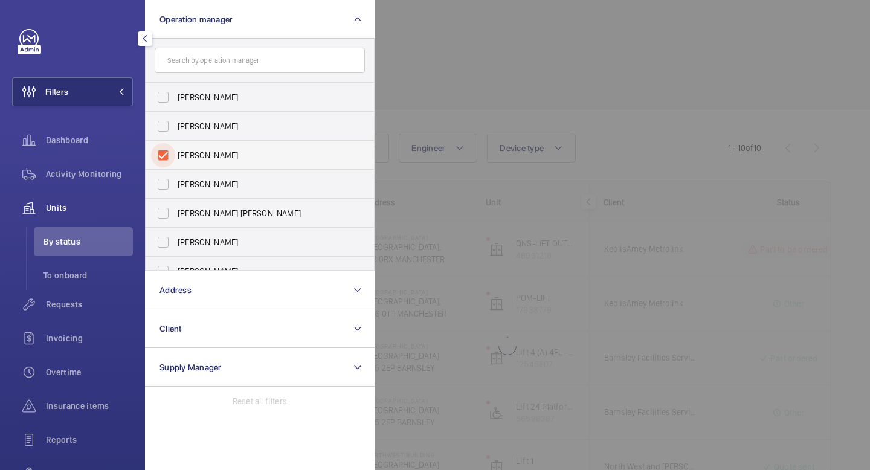
checkbox input "true"
click at [123, 99] on button "Filters 1" at bounding box center [72, 91] width 121 height 29
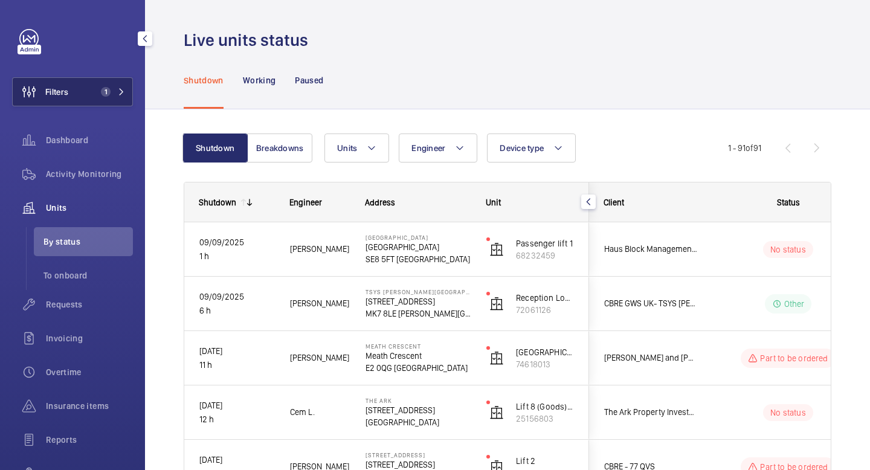
click at [126, 94] on button "Filters 1" at bounding box center [72, 91] width 121 height 29
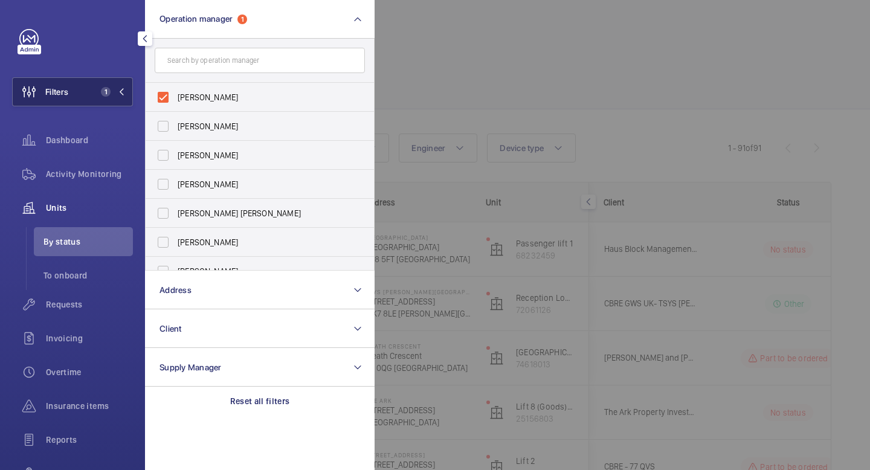
click at [126, 94] on button "Filters 1" at bounding box center [72, 91] width 121 height 29
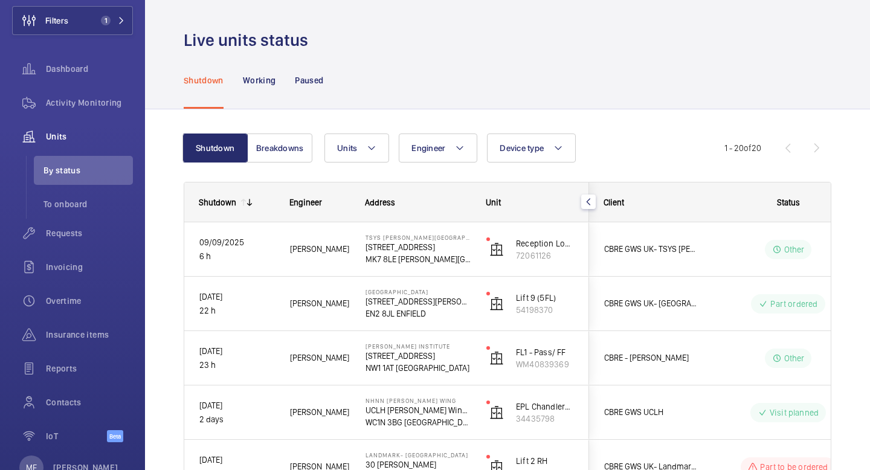
scroll to position [72, 0]
